Goal: Check status: Check status

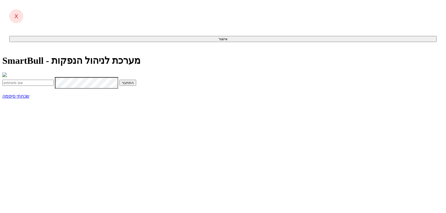
type input "[PERSON_NAME][EMAIL_ADDRESS][DOMAIN_NAME]"
click at [136, 86] on button "התחבר" at bounding box center [127, 83] width 17 height 6
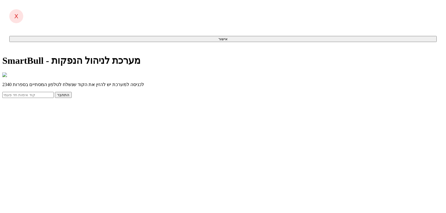
click at [54, 98] on input "text" at bounding box center [27, 95] width 51 height 6
type input "369130"
click at [55, 92] on button "התחבר" at bounding box center [63, 95] width 17 height 6
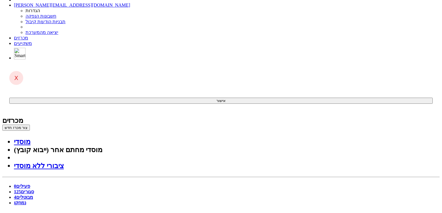
scroll to position [23, 0]
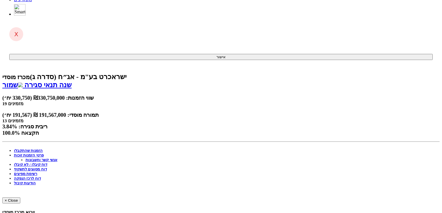
scroll to position [12, 0]
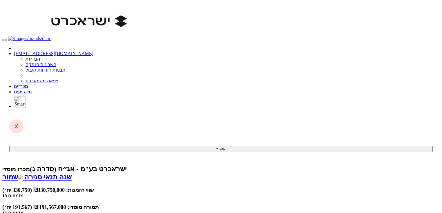
scroll to position [12, 0]
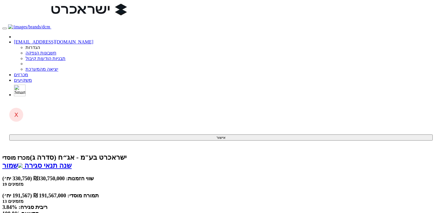
drag, startPoint x: 232, startPoint y: 7, endPoint x: 238, endPoint y: 1, distance: 8.8
click at [28, 72] on link "מכרזים" at bounding box center [21, 74] width 14 height 5
